Goal: Transaction & Acquisition: Download file/media

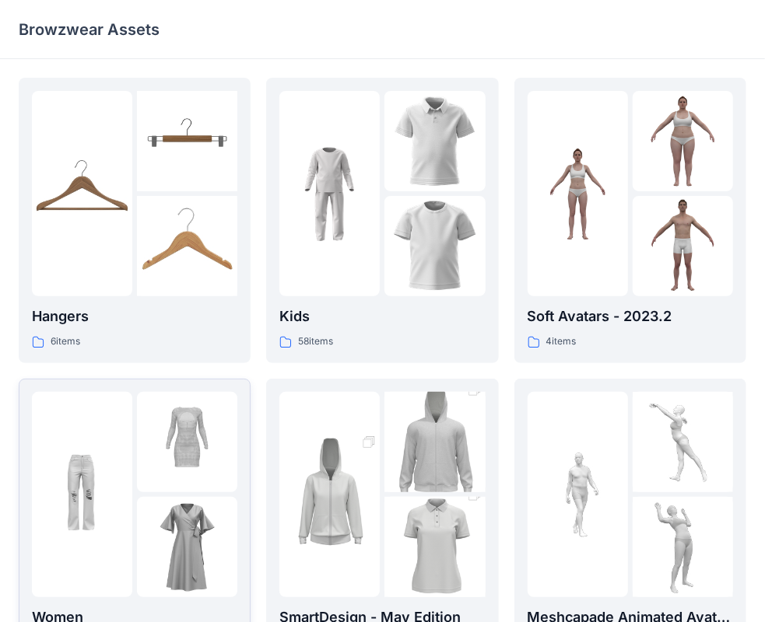
click at [122, 481] on img at bounding box center [82, 494] width 100 height 100
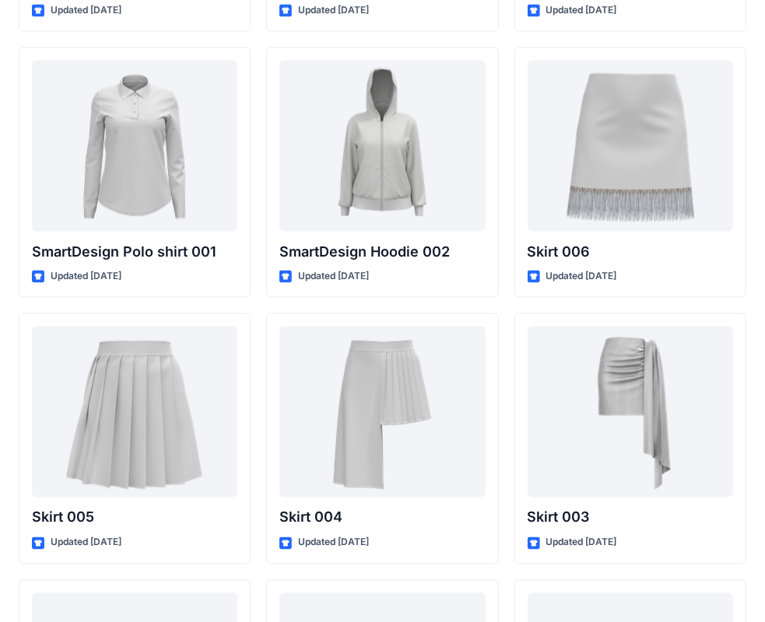
scroll to position [7787, 0]
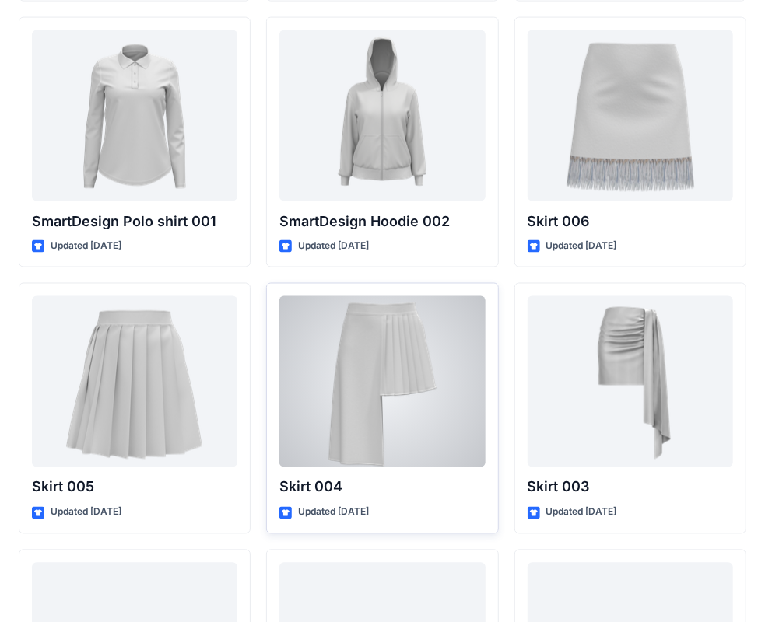
click at [376, 381] on div at bounding box center [381, 381] width 205 height 171
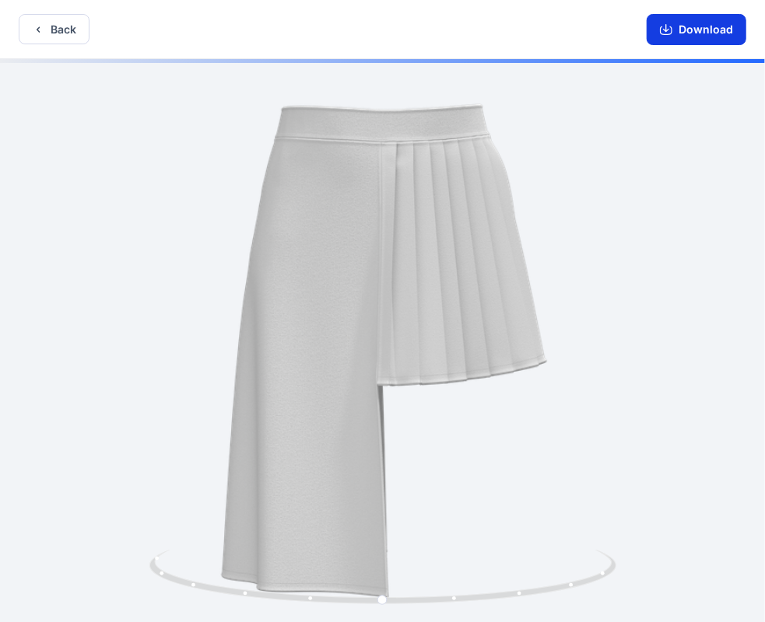
click at [675, 37] on button "Download" at bounding box center [696, 29] width 100 height 31
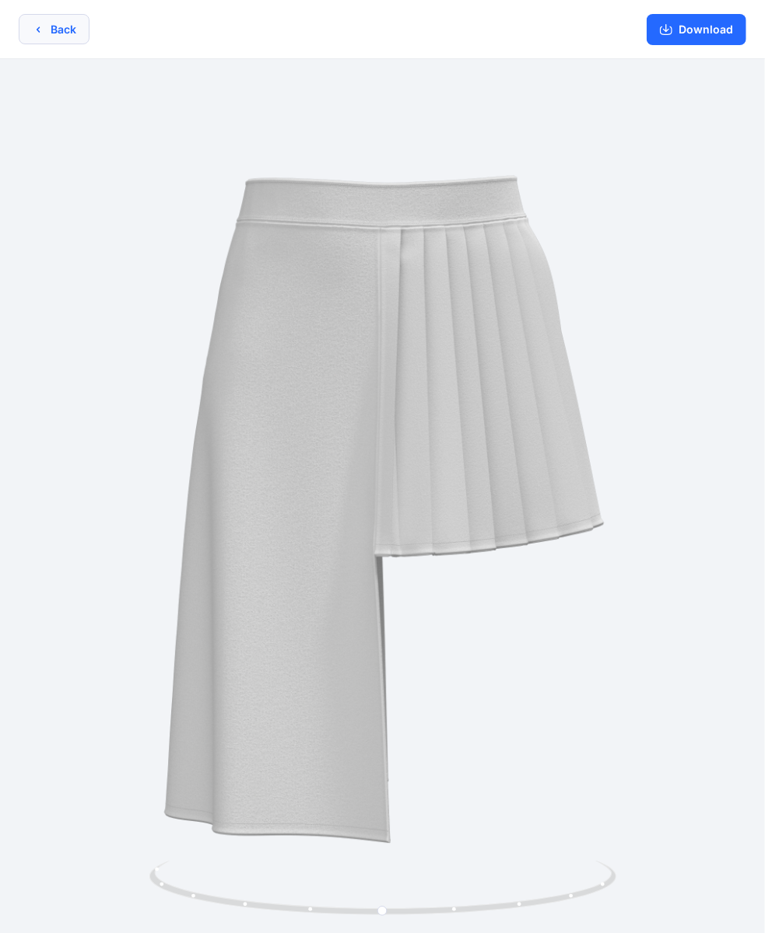
click at [69, 27] on button "Back" at bounding box center [54, 29] width 71 height 30
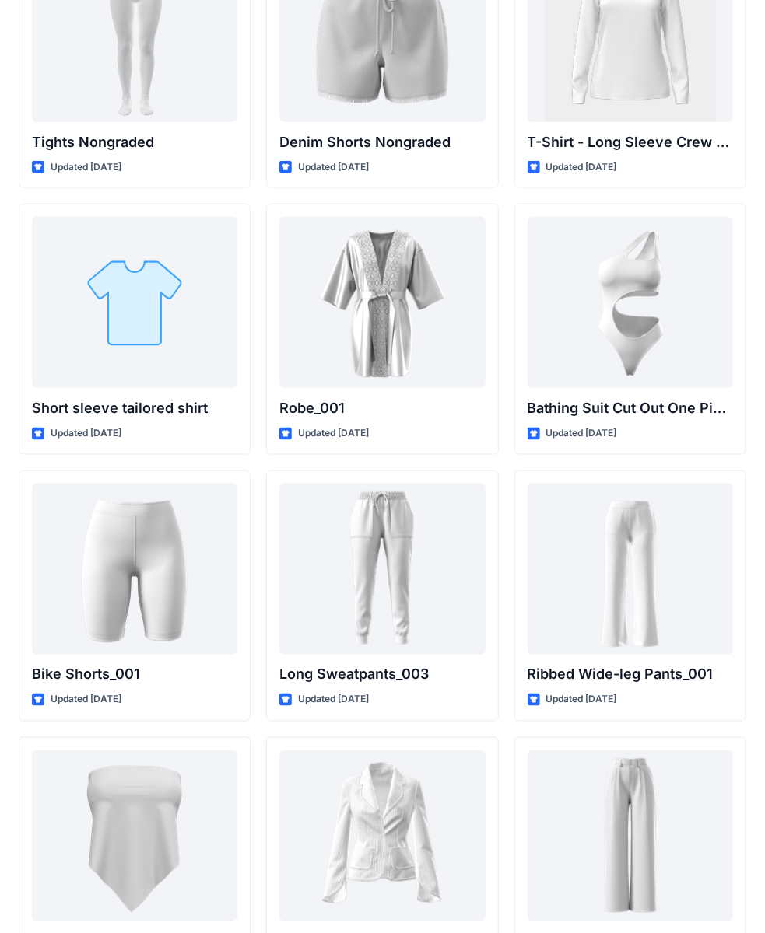
scroll to position [16646, 0]
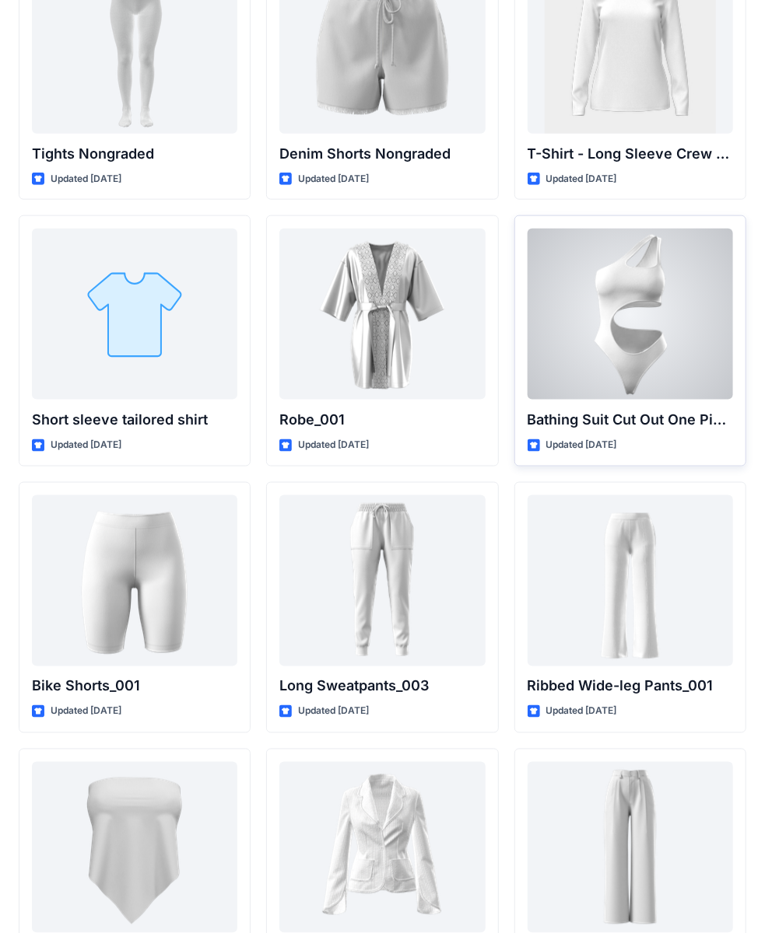
click at [620, 282] on div at bounding box center [629, 314] width 205 height 171
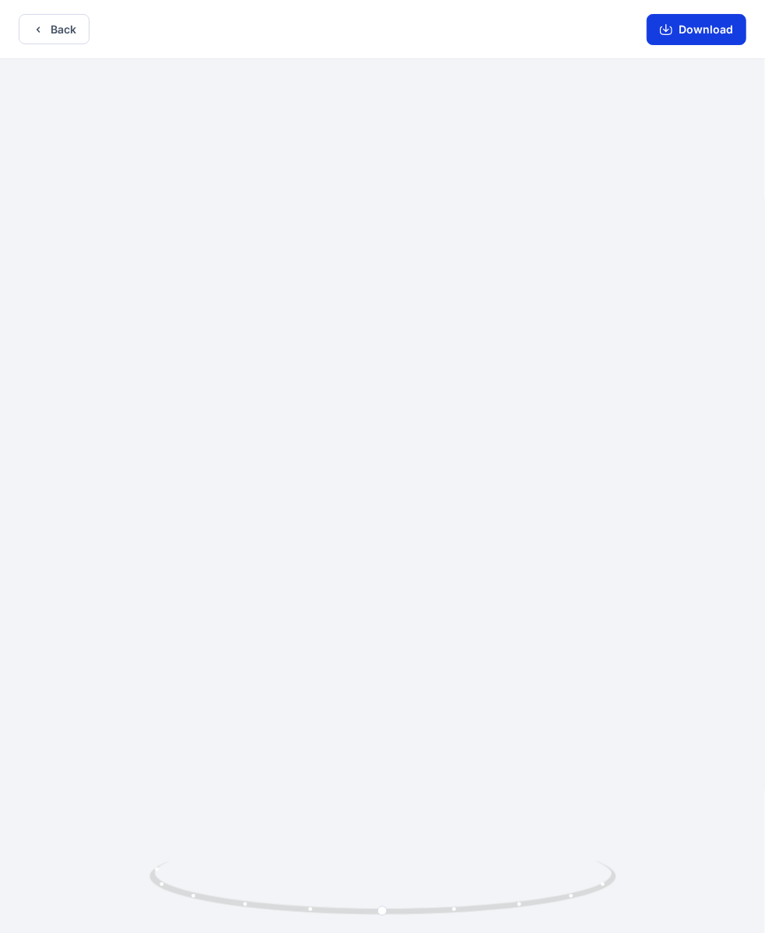
click at [683, 28] on button "Download" at bounding box center [696, 29] width 100 height 31
